Goal: Information Seeking & Learning: Learn about a topic

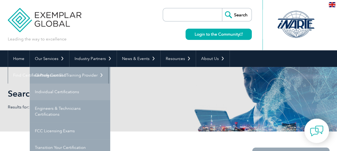
click at [61, 90] on link "Individual Certifications" at bounding box center [70, 92] width 80 height 17
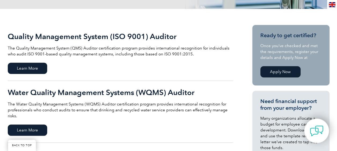
scroll to position [110, 0]
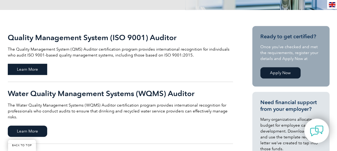
click at [32, 70] on span "Learn More" at bounding box center [27, 69] width 39 height 11
